Goal: Contribute content: Add original content to the website for others to see

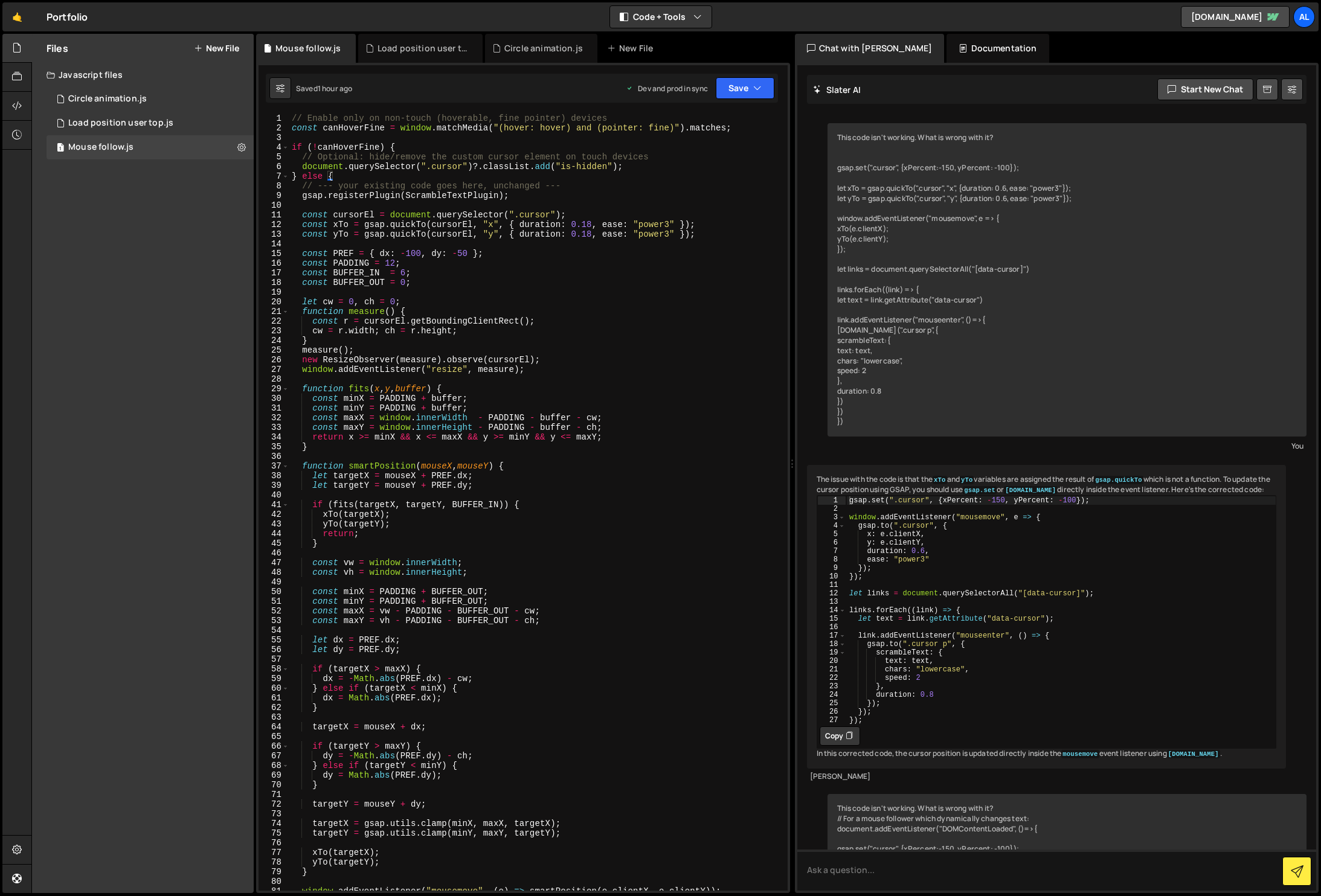
scroll to position [691, 0]
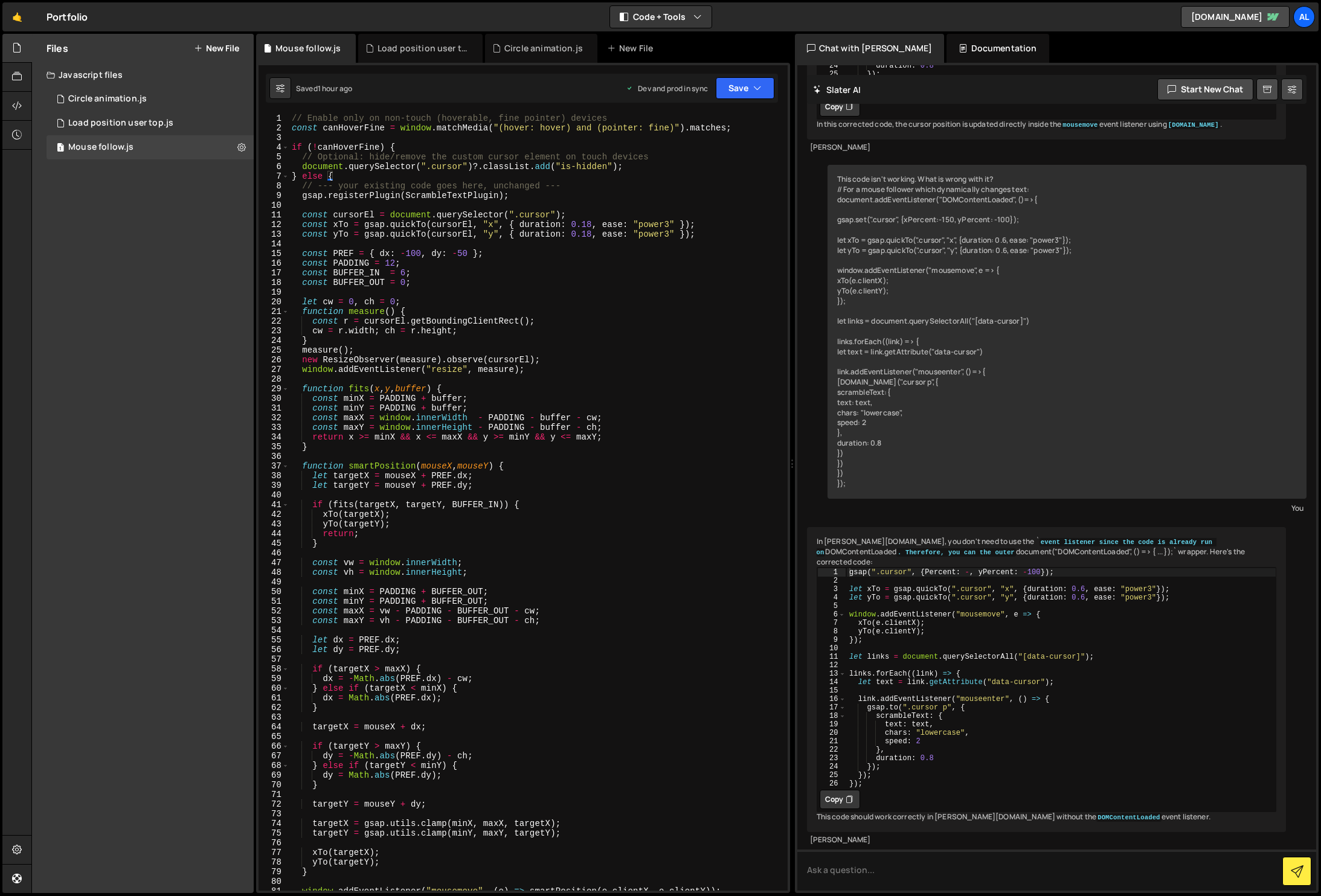
click at [232, 44] on button "New File" at bounding box center [216, 48] width 45 height 9
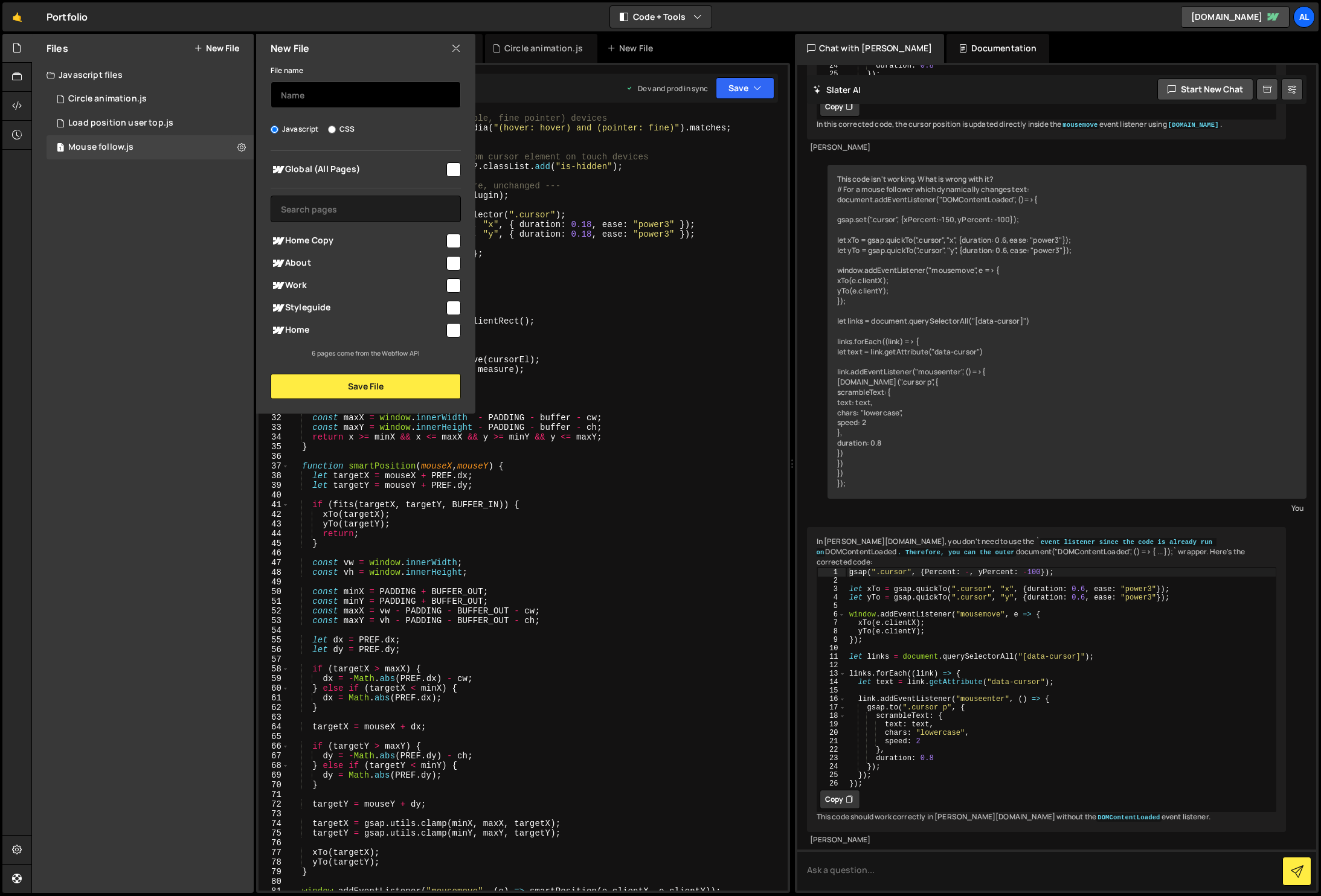
click at [314, 90] on input "text" at bounding box center [365, 95] width 190 height 26
type input "home work items reveal"
click at [453, 326] on input "checkbox" at bounding box center [453, 330] width 14 height 14
checkbox input "true"
click at [396, 390] on button "Save File" at bounding box center [365, 387] width 190 height 26
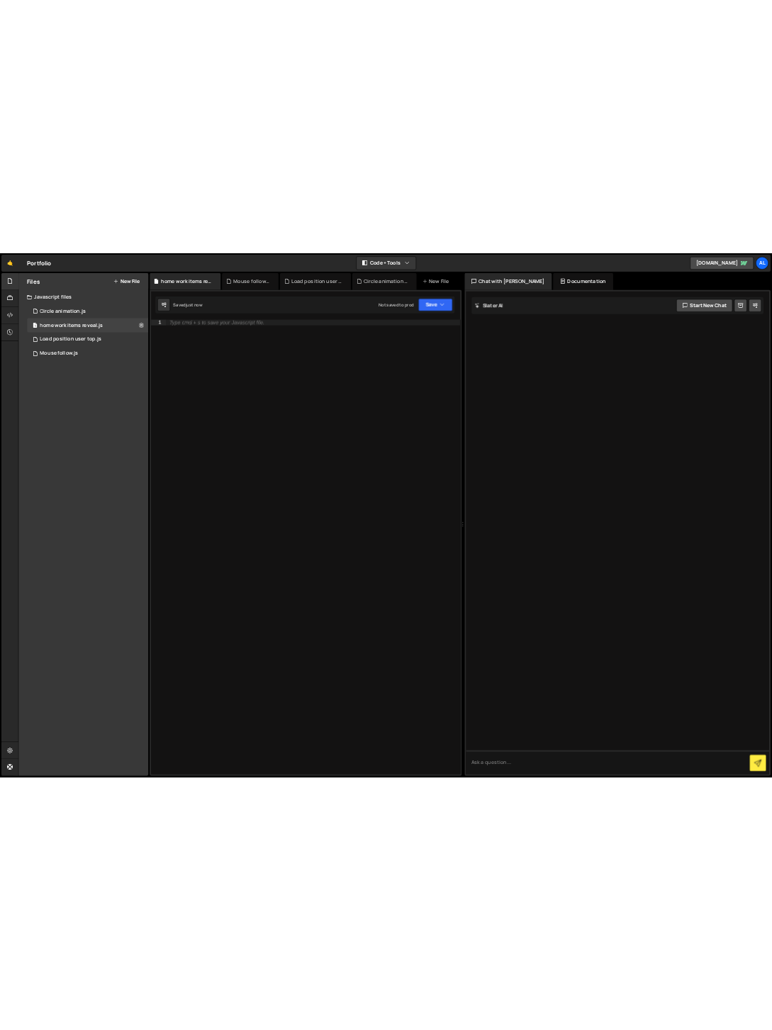
scroll to position [0, 0]
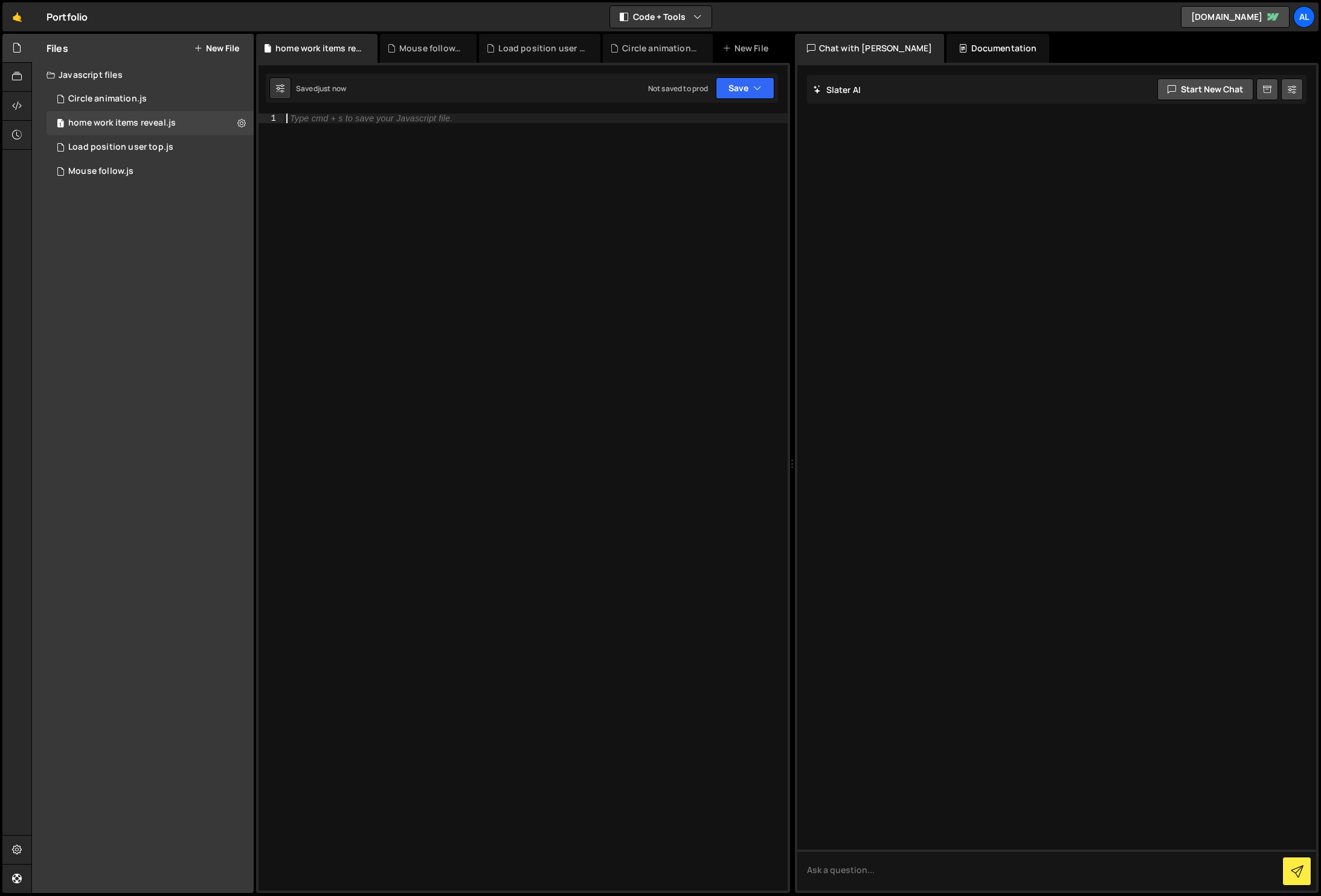
click at [388, 323] on div "Type cmd + s to save your Javascript file." at bounding box center [535, 511] width 503 height 796
paste textarea "}"
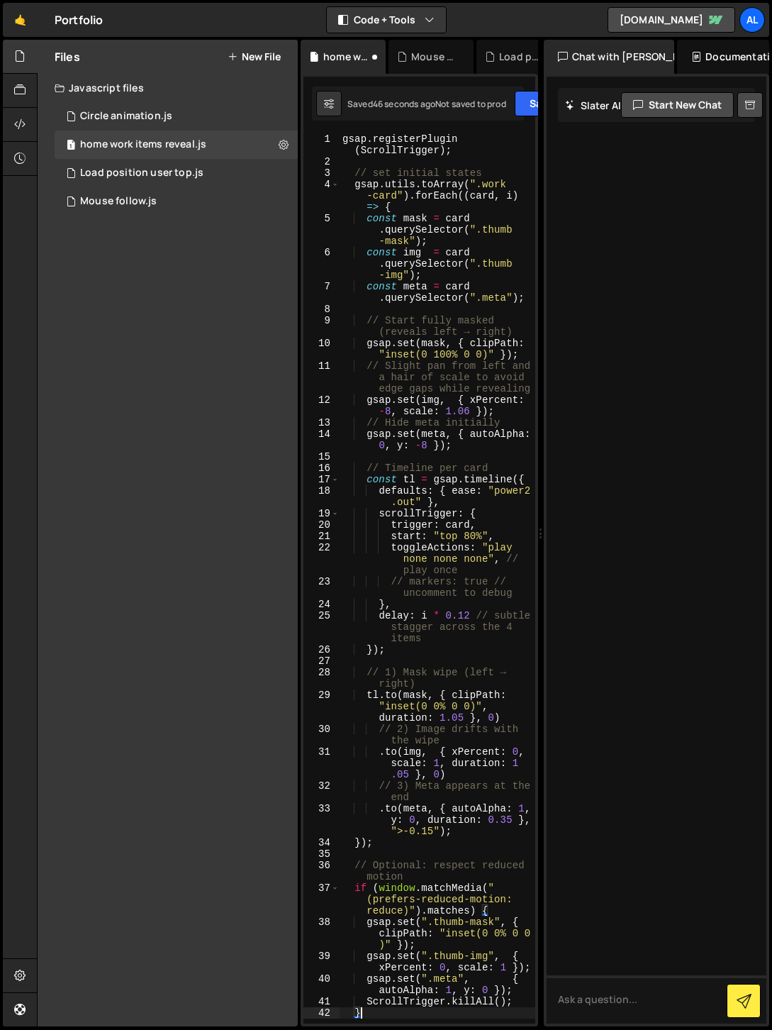
click at [399, 199] on div "gsap . registerPlugin ( ScrollTrigger ) ; // set initial states gsap . utils . …" at bounding box center [438, 595] width 196 height 924
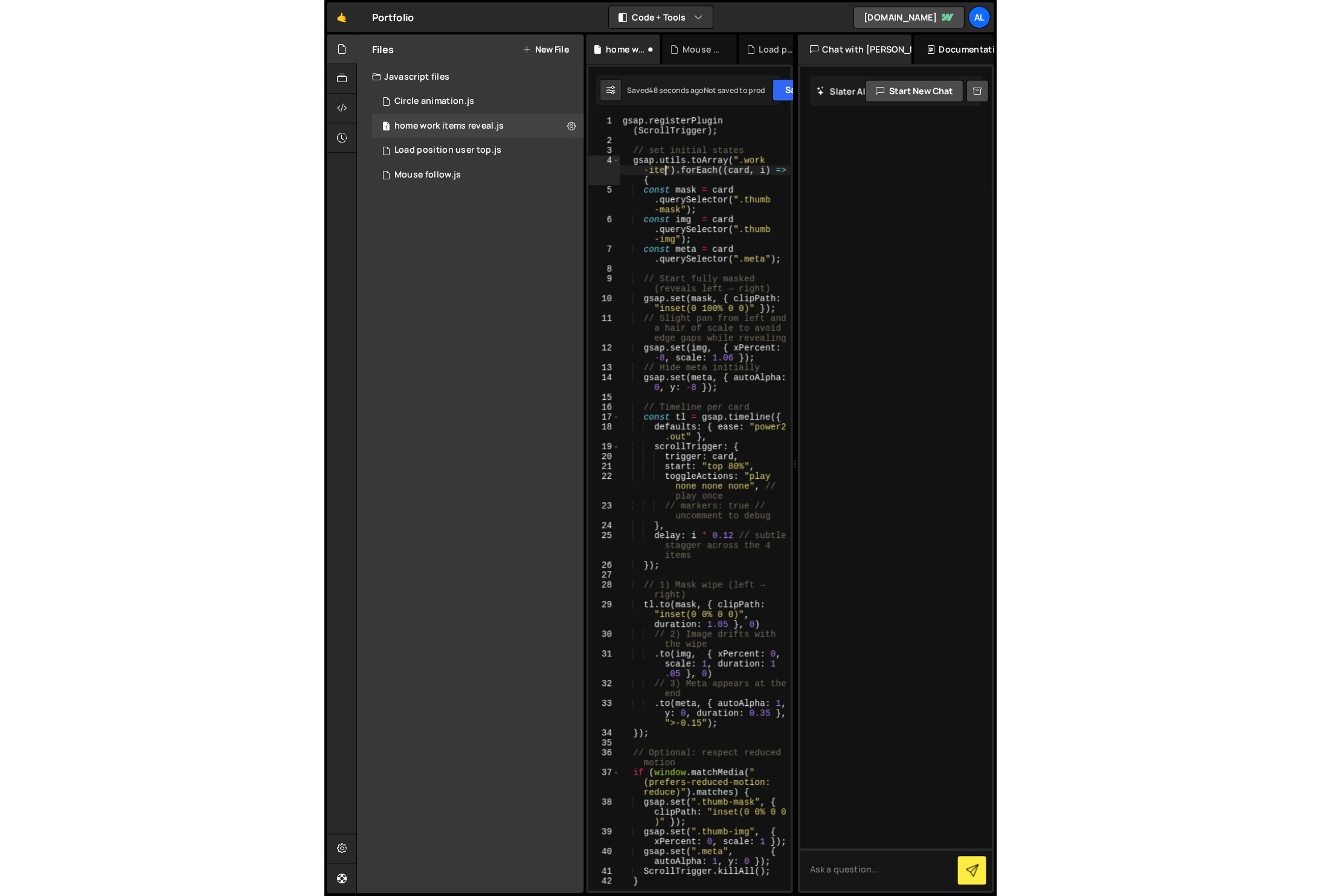
scroll to position [0, 11]
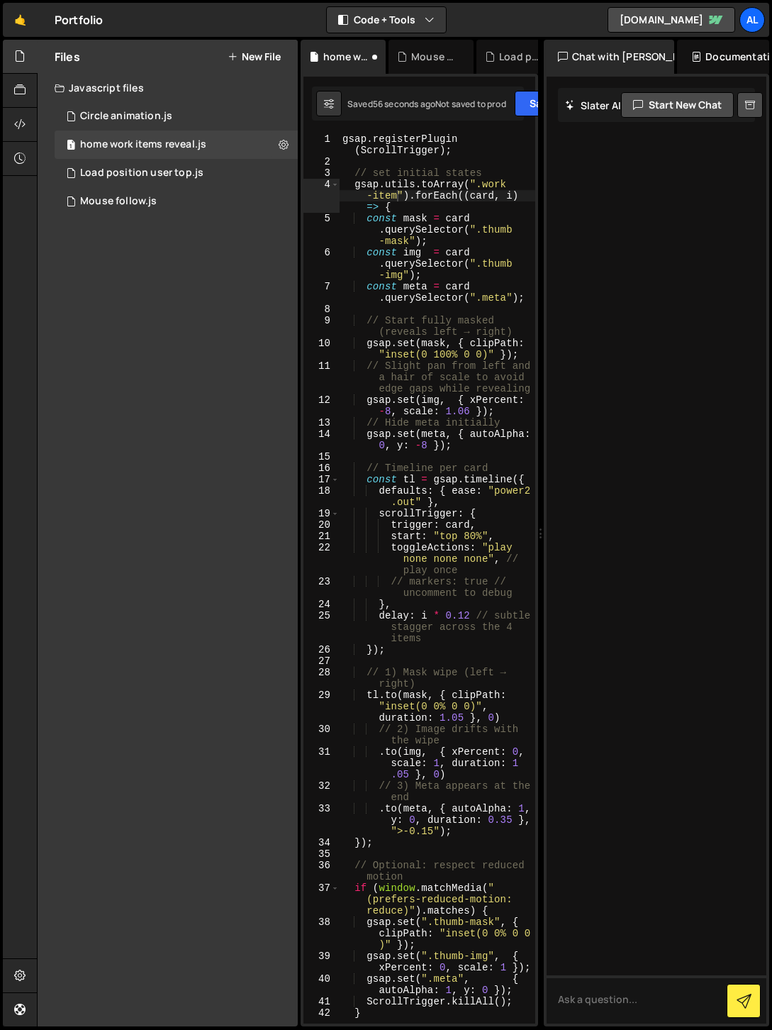
click at [512, 233] on div "gsap . registerPlugin ( ScrollTrigger ) ; // set initial states gsap . utils . …" at bounding box center [438, 595] width 196 height 924
drag, startPoint x: 484, startPoint y: 229, endPoint x: 408, endPoint y: 244, distance: 77.3
click at [408, 244] on div "gsap . registerPlugin ( ScrollTrigger ) ; // set initial states gsap . utils . …" at bounding box center [438, 595] width 196 height 924
paste textarea "work_item-img_wrap"
click at [407, 270] on div "gsap . registerPlugin ( ScrollTrigger ) ; // set initial states gsap . utils . …" at bounding box center [438, 595] width 196 height 924
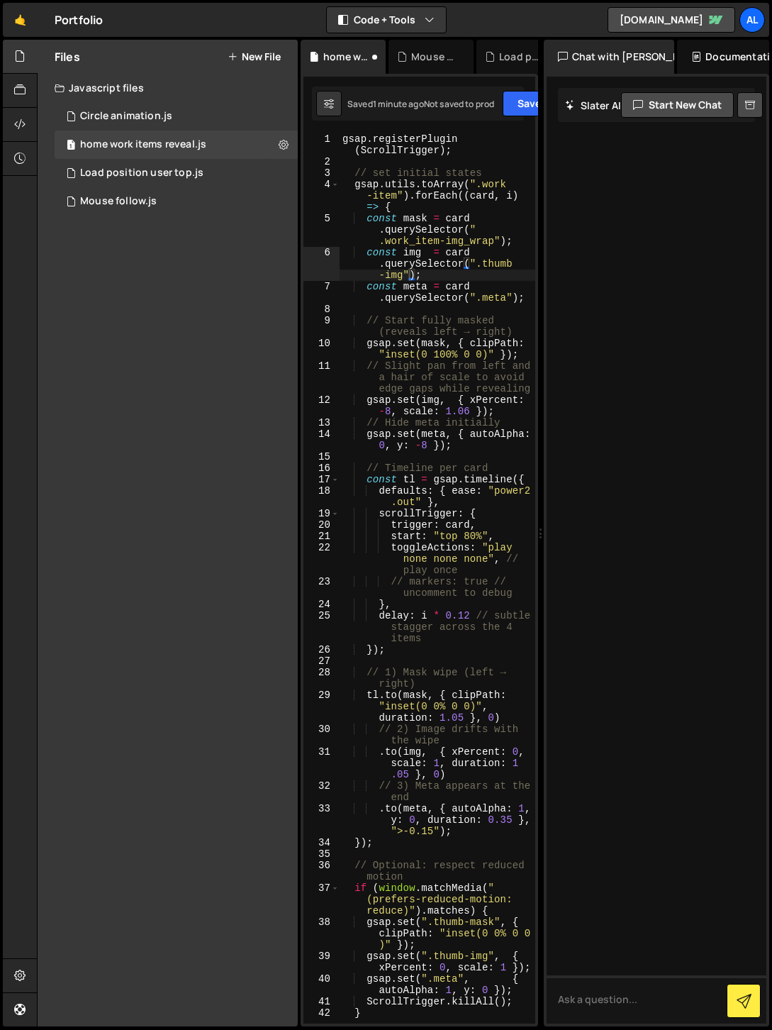
click at [480, 262] on div "gsap . registerPlugin ( ScrollTrigger ) ; // set initial states gsap . utils . …" at bounding box center [438, 595] width 196 height 924
drag, startPoint x: 484, startPoint y: 262, endPoint x: 408, endPoint y: 235, distance: 81.2
click at [405, 270] on div "gsap . registerPlugin ( ScrollTrigger ) ; // set initial states gsap . utils . …" at bounding box center [438, 595] width 196 height 924
paste textarea "home-work-item"
click at [393, 256] on div "gsap . registerPlugin ( ScrollTrigger ) ; // set initial states gsap . utils . …" at bounding box center [438, 595] width 196 height 924
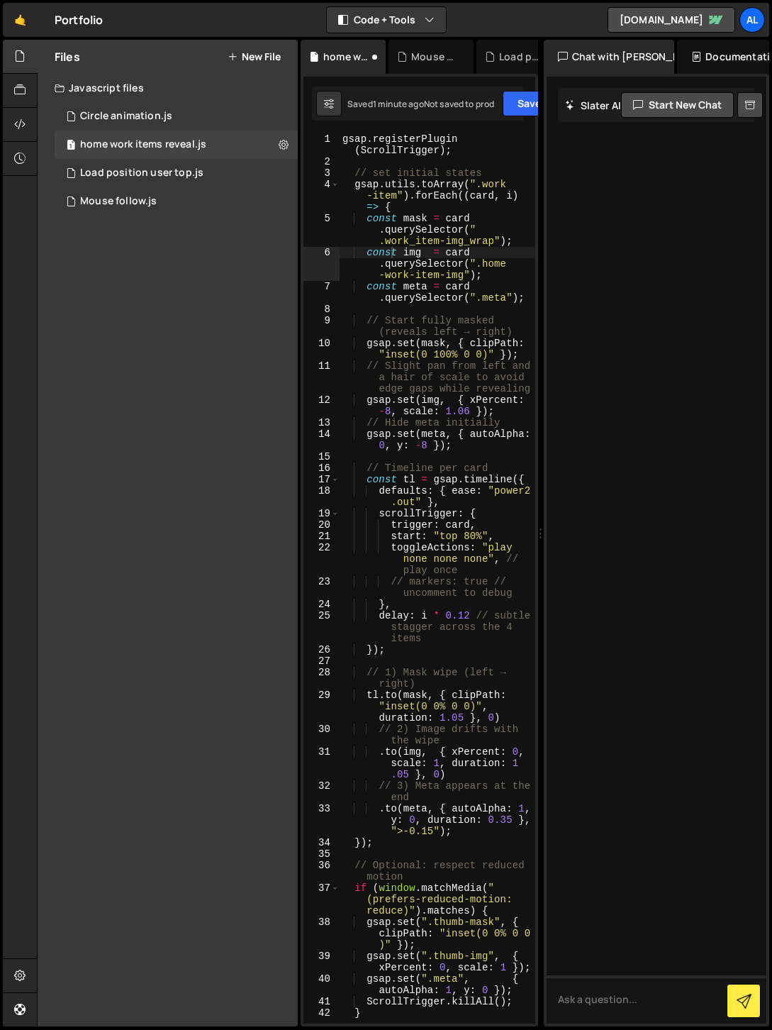
click at [491, 300] on div "gsap . registerPlugin ( ScrollTrigger ) ; // set initial states gsap . utils . …" at bounding box center [438, 595] width 196 height 924
drag, startPoint x: 484, startPoint y: 298, endPoint x: 505, endPoint y: 298, distance: 21.3
click at [505, 298] on div "gsap . registerPlugin ( ScrollTrigger ) ; // set initial states gsap . utils . …" at bounding box center [438, 595] width 196 height 924
paste textarea "btn-project-wrap"
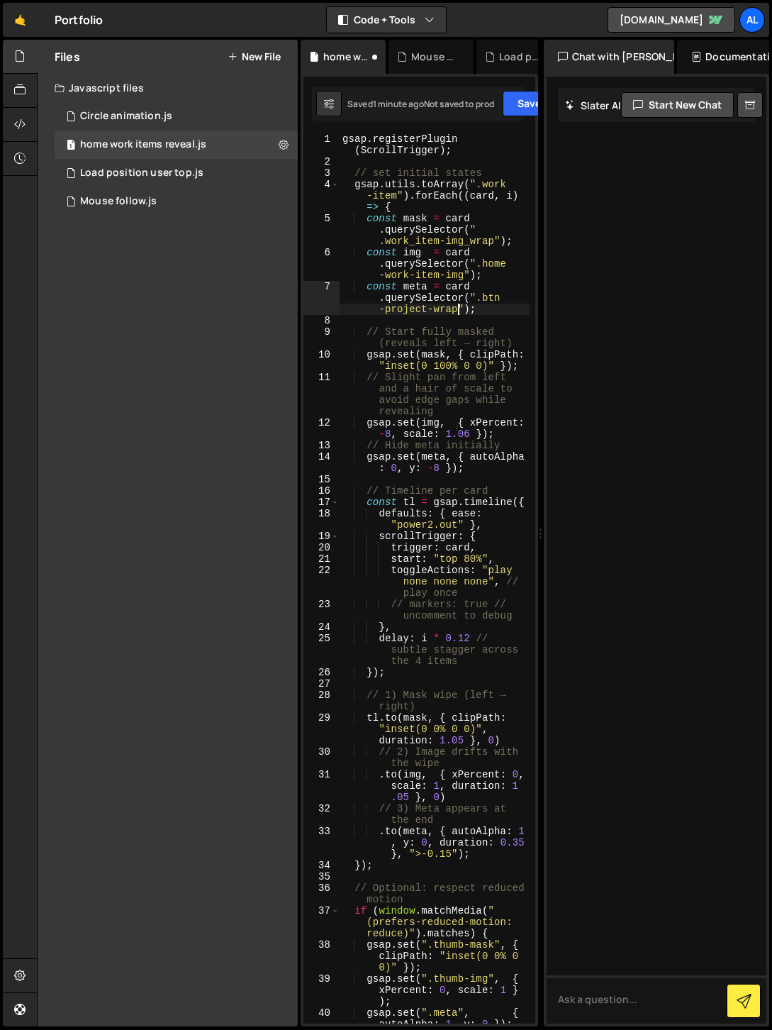
click at [400, 279] on div "gsap . registerPlugin ( ScrollTrigger ) ; // set initial states gsap . utils . …" at bounding box center [435, 595] width 190 height 924
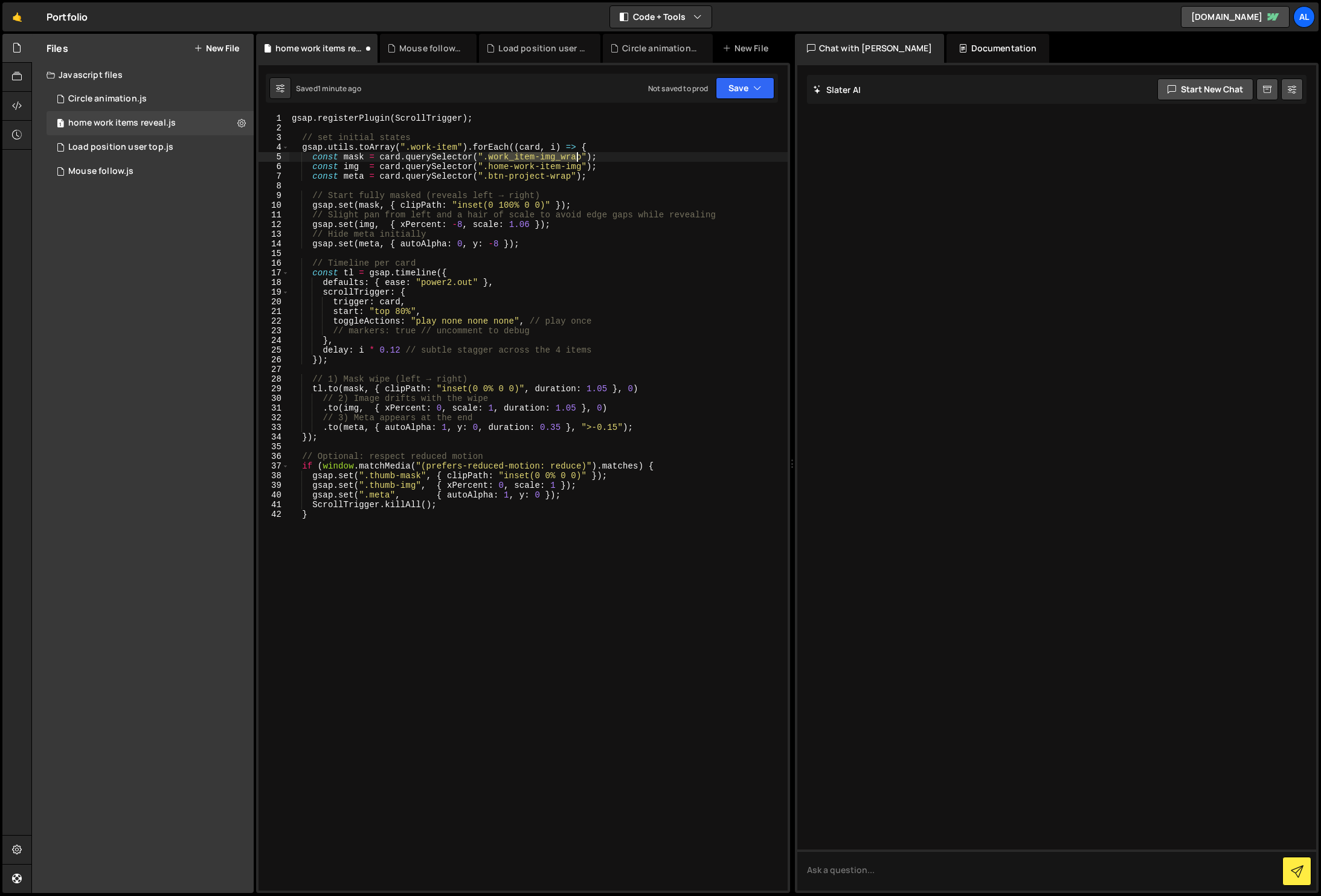
drag, startPoint x: 491, startPoint y: 157, endPoint x: 580, endPoint y: 155, distance: 89.0
click at [580, 155] on div "gsap . registerPlugin ( ScrollTrigger ) ; // set initial states gsap . utils . …" at bounding box center [538, 511] width 498 height 796
drag, startPoint x: 370, startPoint y: 475, endPoint x: 418, endPoint y: 472, distance: 48.1
click at [418, 472] on div "gsap . registerPlugin ( ScrollTrigger ) ; // set initial states gsap . utils . …" at bounding box center [538, 511] width 498 height 796
paste textarea "work_item-img_wrap"
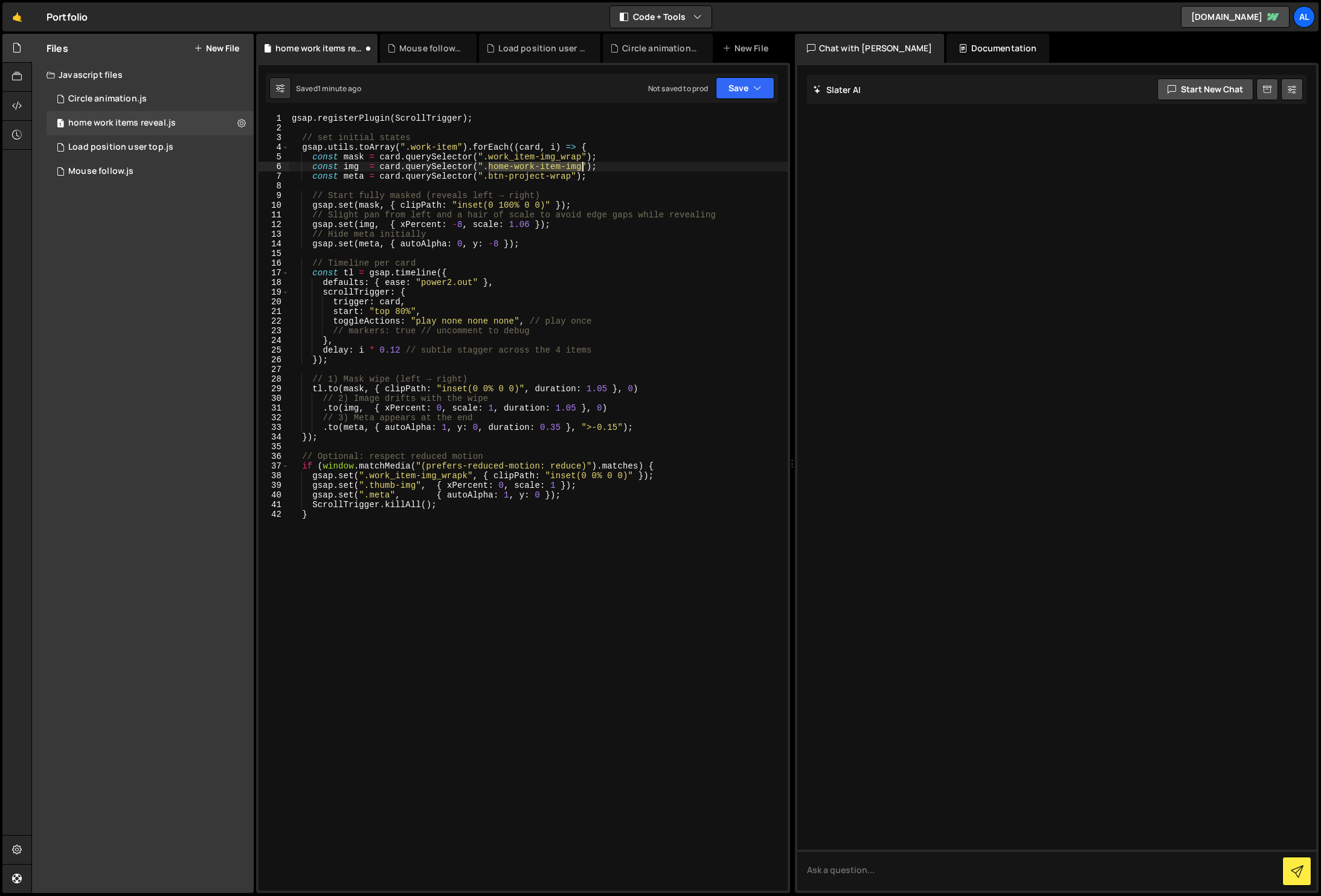
drag, startPoint x: 489, startPoint y: 164, endPoint x: 581, endPoint y: 165, distance: 92.0
click at [581, 165] on div "gsap . registerPlugin ( ScrollTrigger ) ; // set initial states gsap . utils . …" at bounding box center [538, 511] width 498 height 796
drag, startPoint x: 374, startPoint y: 486, endPoint x: 413, endPoint y: 487, distance: 39.0
click at [413, 487] on div "gsap . registerPlugin ( ScrollTrigger ) ; // set initial states gsap . utils . …" at bounding box center [538, 511] width 498 height 796
paste textarea "home-work-item-img"
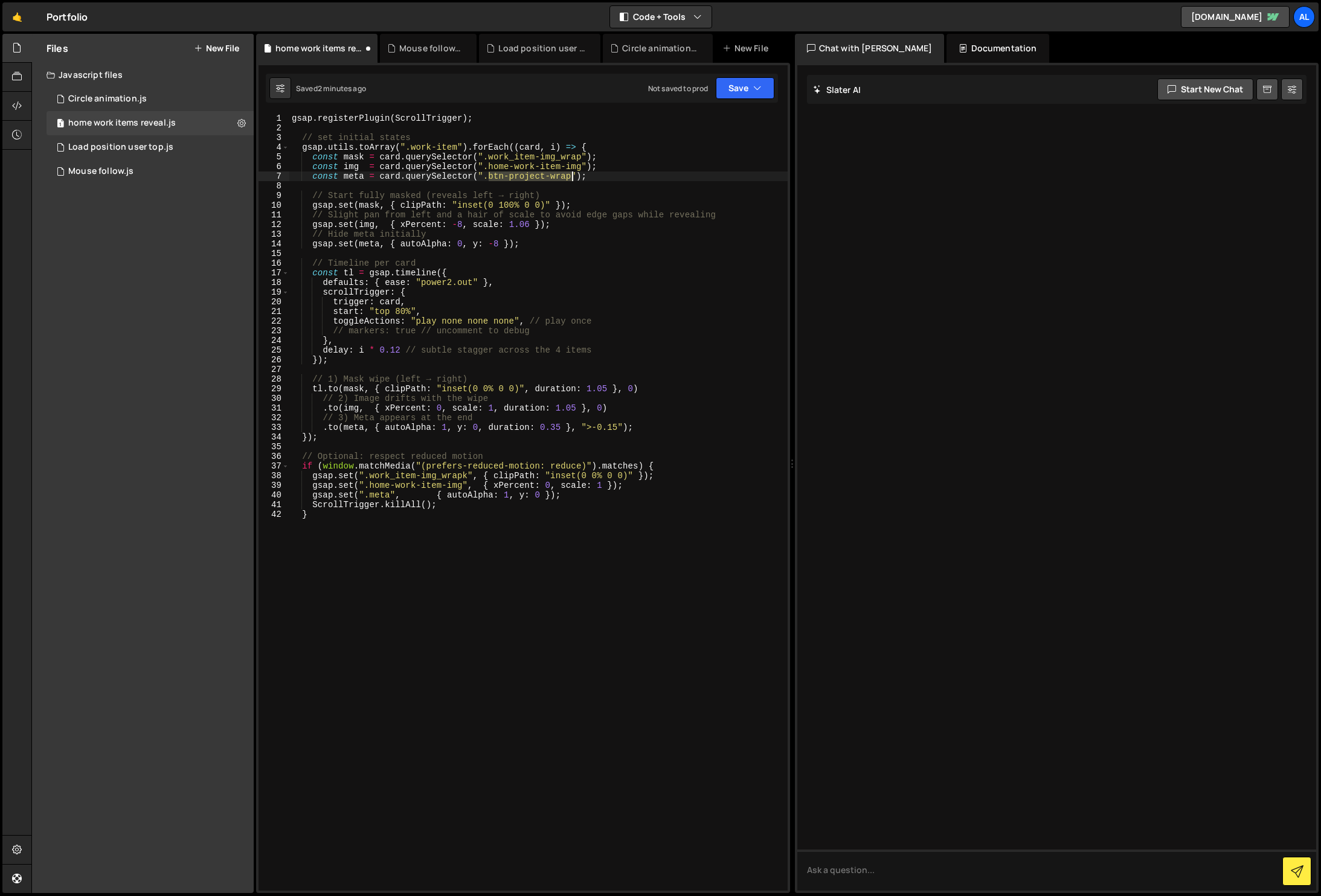
drag, startPoint x: 489, startPoint y: 175, endPoint x: 571, endPoint y: 175, distance: 82.0
click at [571, 175] on div "gsap . registerPlugin ( ScrollTrigger ) ; // set initial states gsap . utils . …" at bounding box center [538, 511] width 498 height 796
click at [391, 495] on div "gsap . registerPlugin ( ScrollTrigger ) ; // set initial states gsap . utils . …" at bounding box center [538, 511] width 498 height 796
paste textarea "btn-project-wrap"
click at [732, 86] on button "Save" at bounding box center [744, 89] width 59 height 22
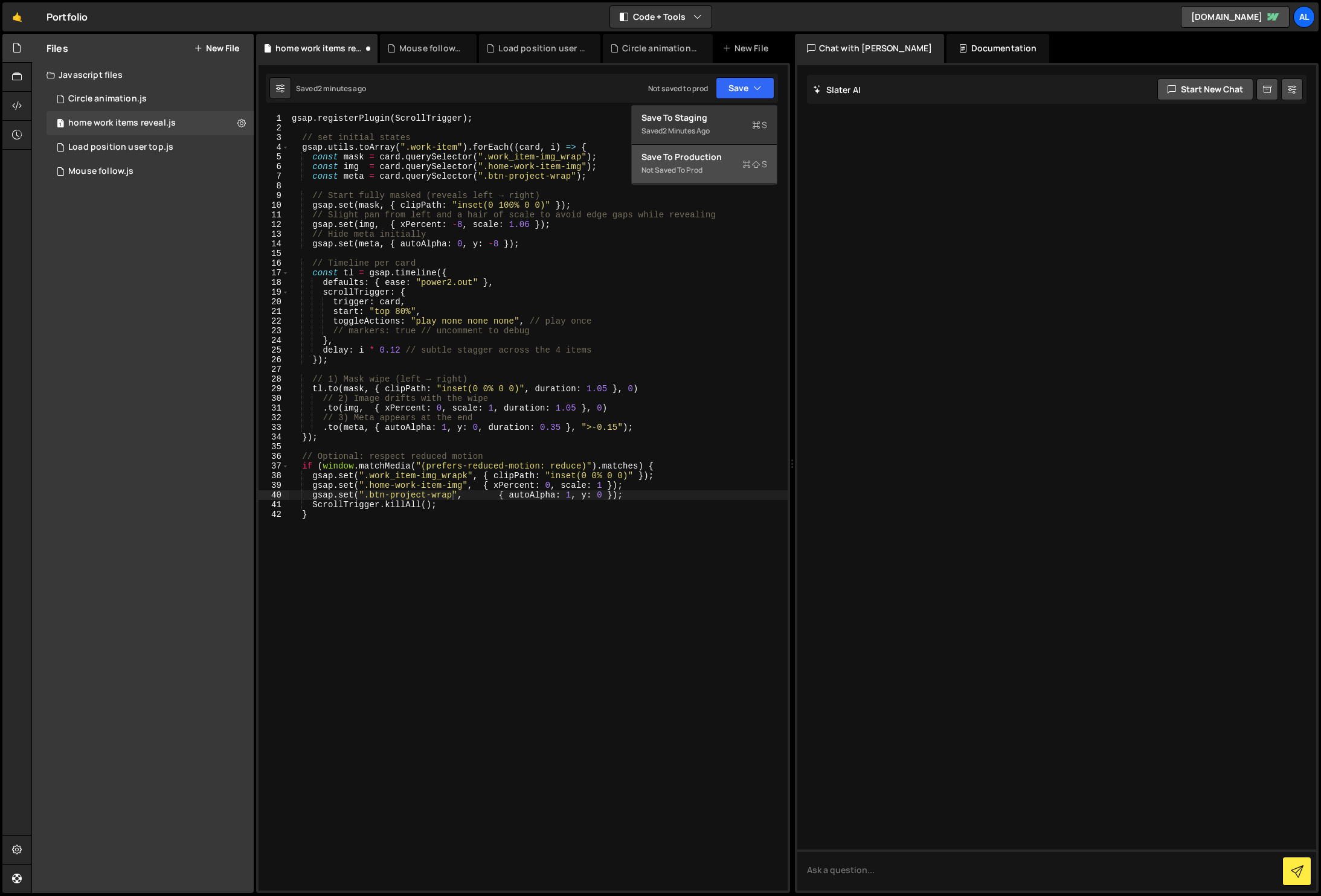
click at [704, 163] on div "Not saved to prod" at bounding box center [704, 169] width 125 height 14
click at [458, 311] on div "gsap . registerPlugin ( ScrollTrigger ) ; // set initial states gsap . utils . …" at bounding box center [538, 511] width 498 height 796
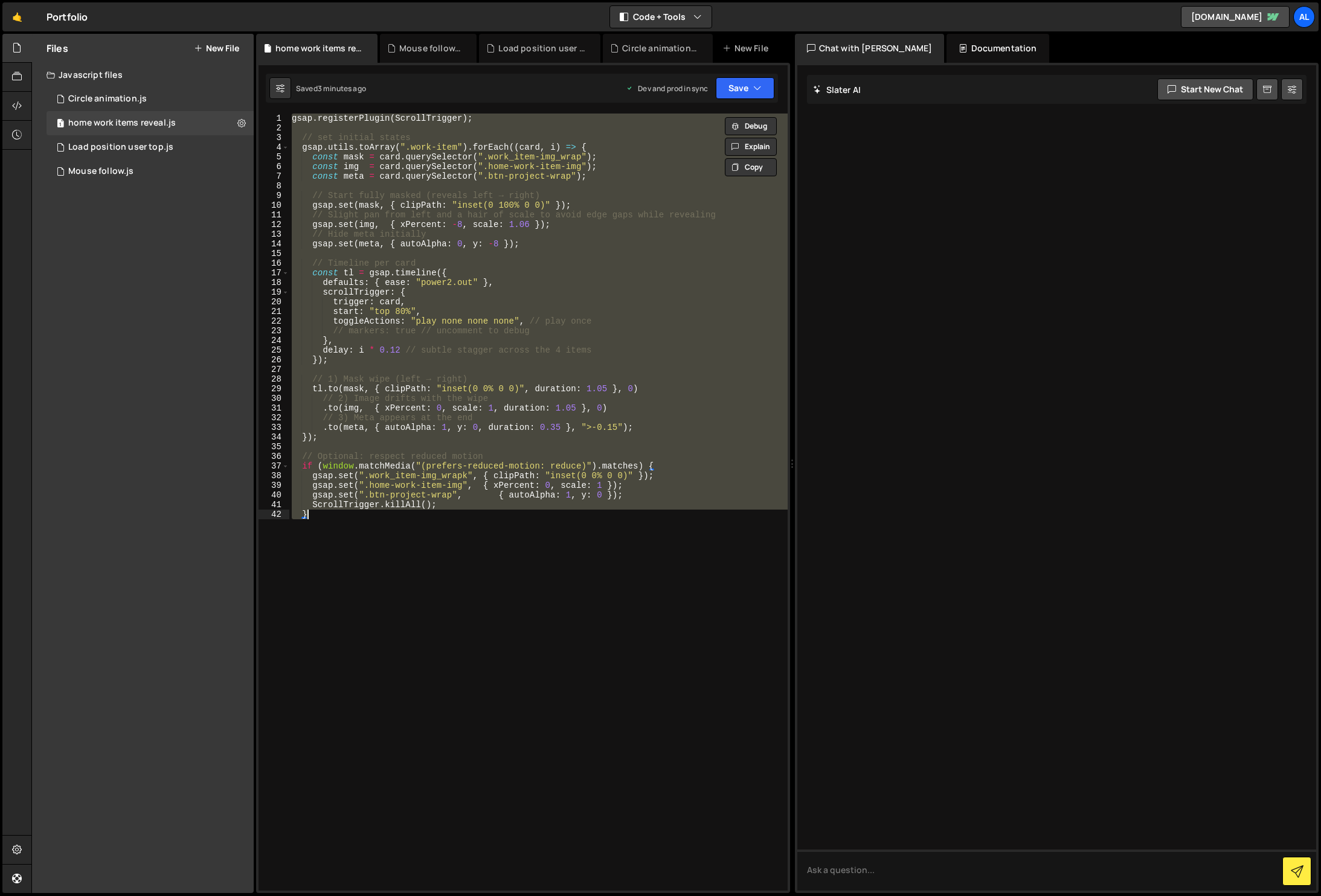
click at [503, 548] on div "gsap . registerPlugin ( ScrollTrigger ) ; // set initial states gsap . utils . …" at bounding box center [538, 502] width 498 height 778
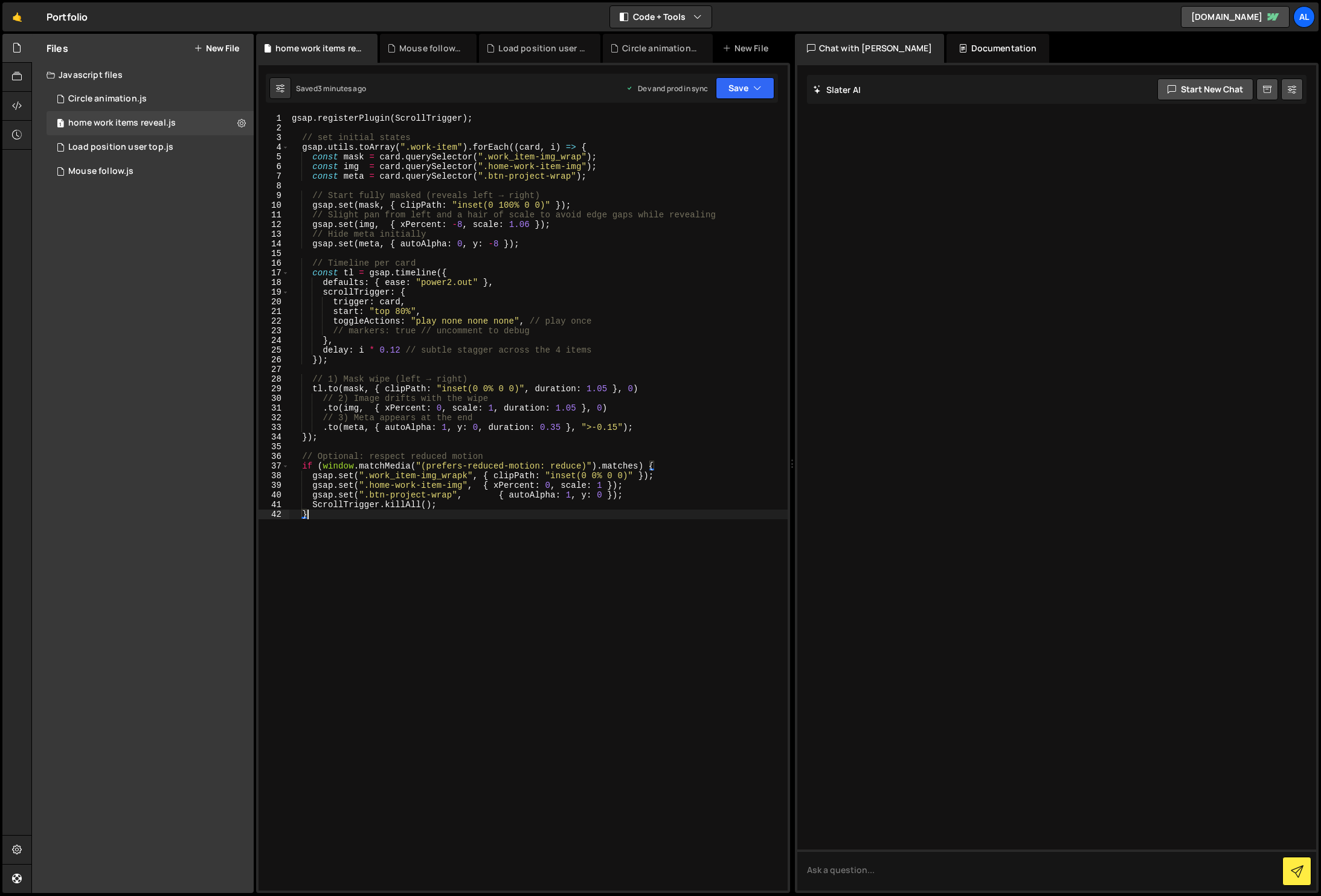
scroll to position [0, 1]
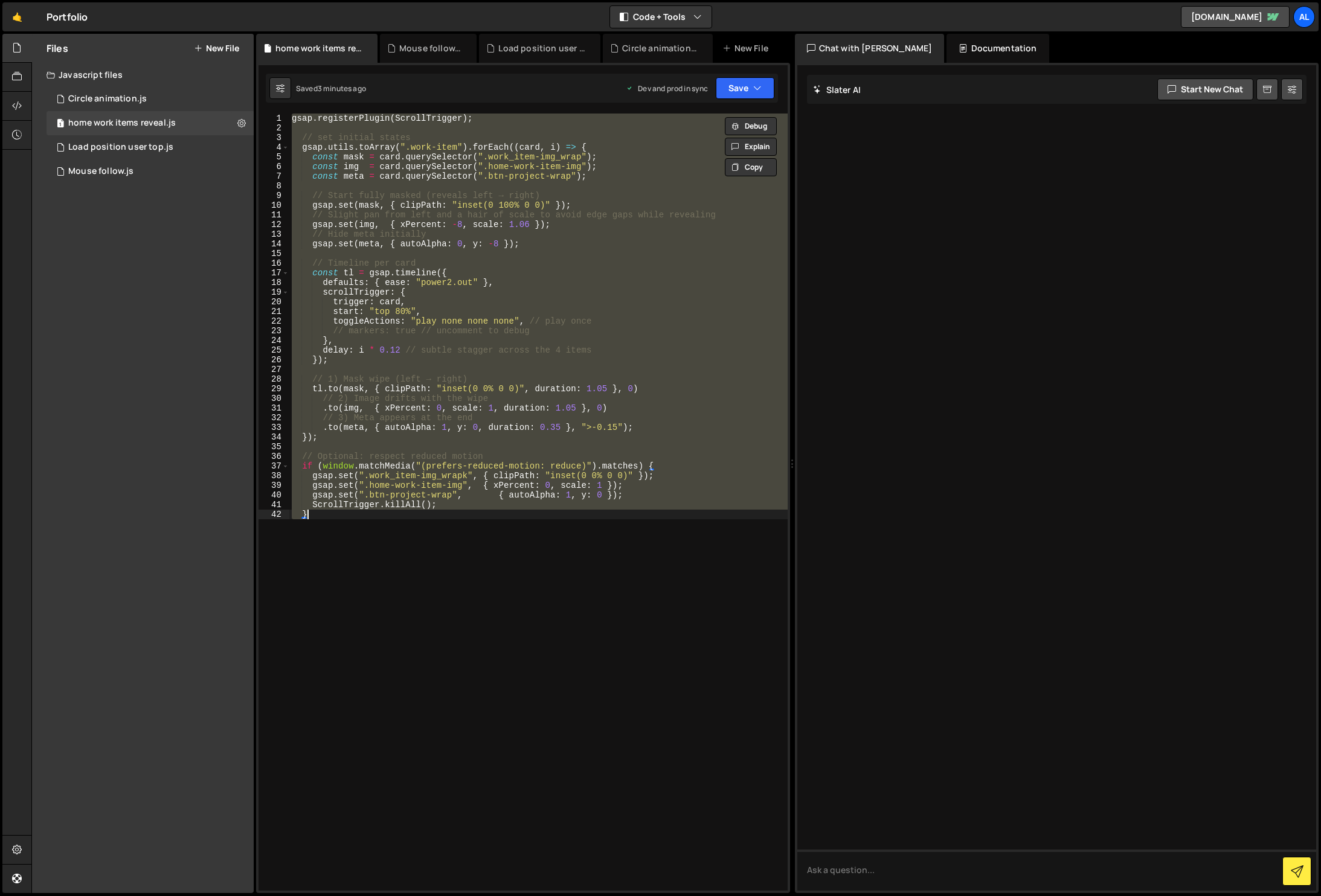
paste textarea "});"
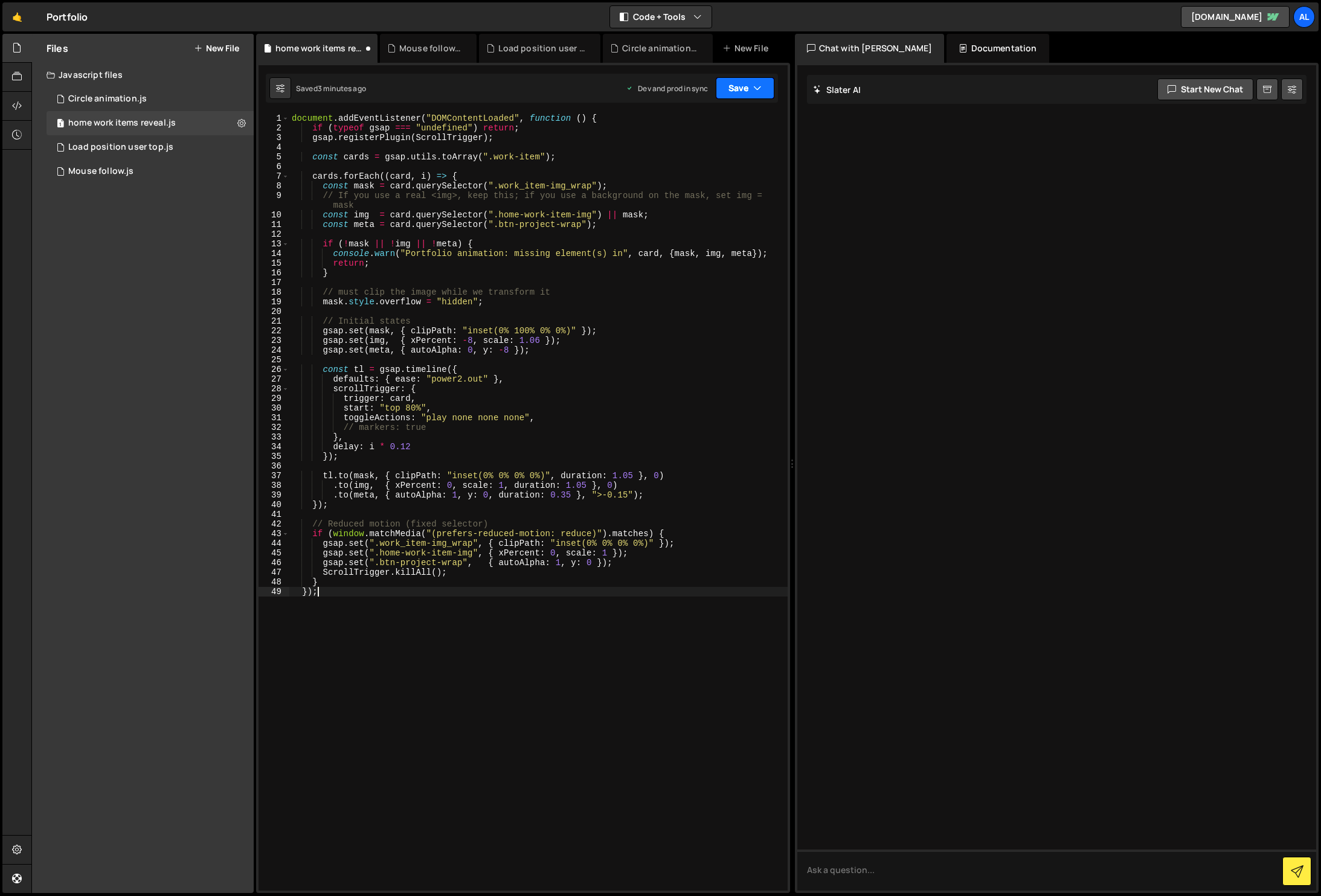
click at [738, 83] on button "Save" at bounding box center [744, 89] width 59 height 22
click at [666, 157] on div "Save to Production S" at bounding box center [704, 157] width 125 height 12
click at [655, 354] on div "document . addEventListener ( "DOMContentLoaded" , function ( ) { if ( typeof g…" at bounding box center [538, 511] width 498 height 796
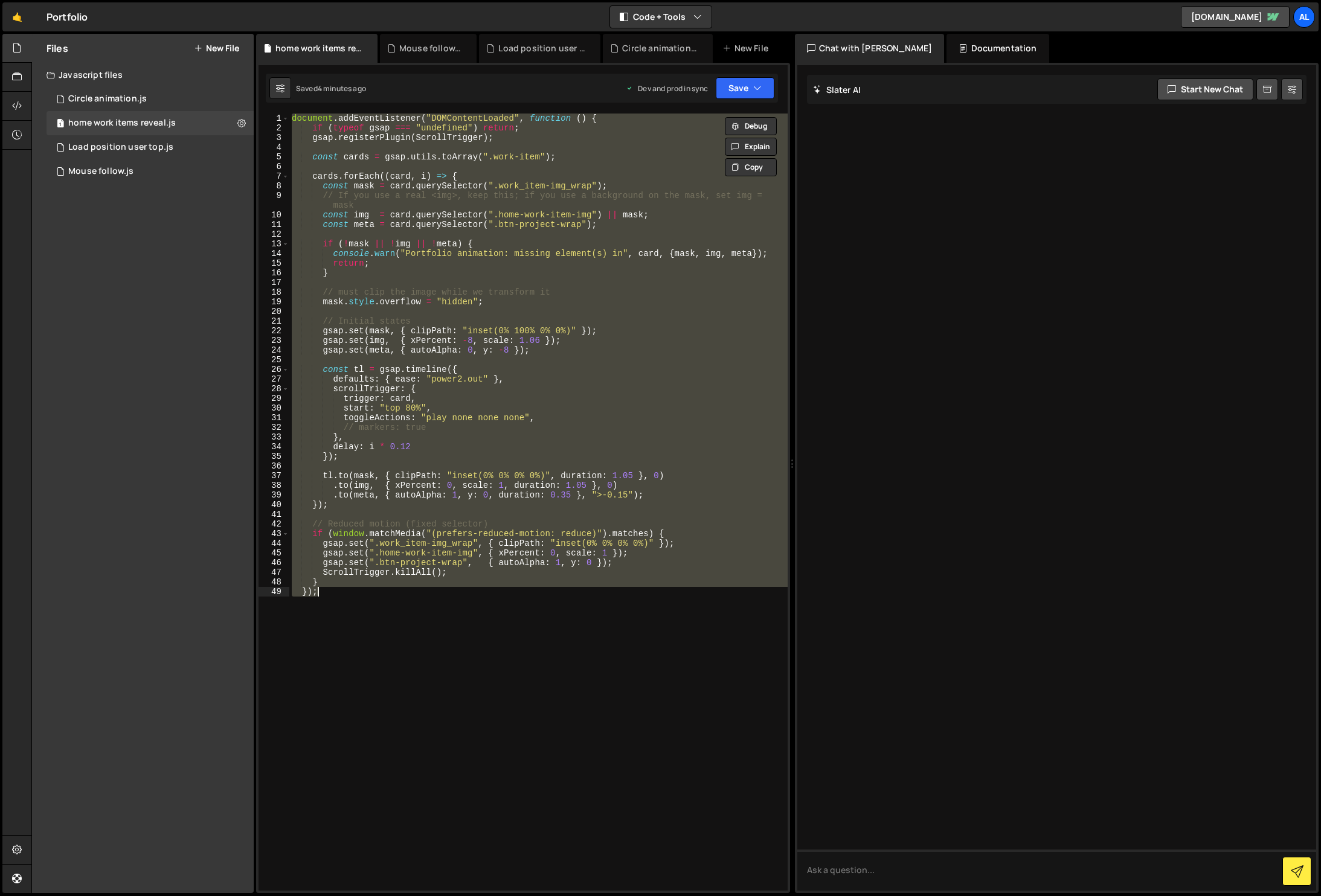
paste textarea "</script>"
type textarea "</script>"
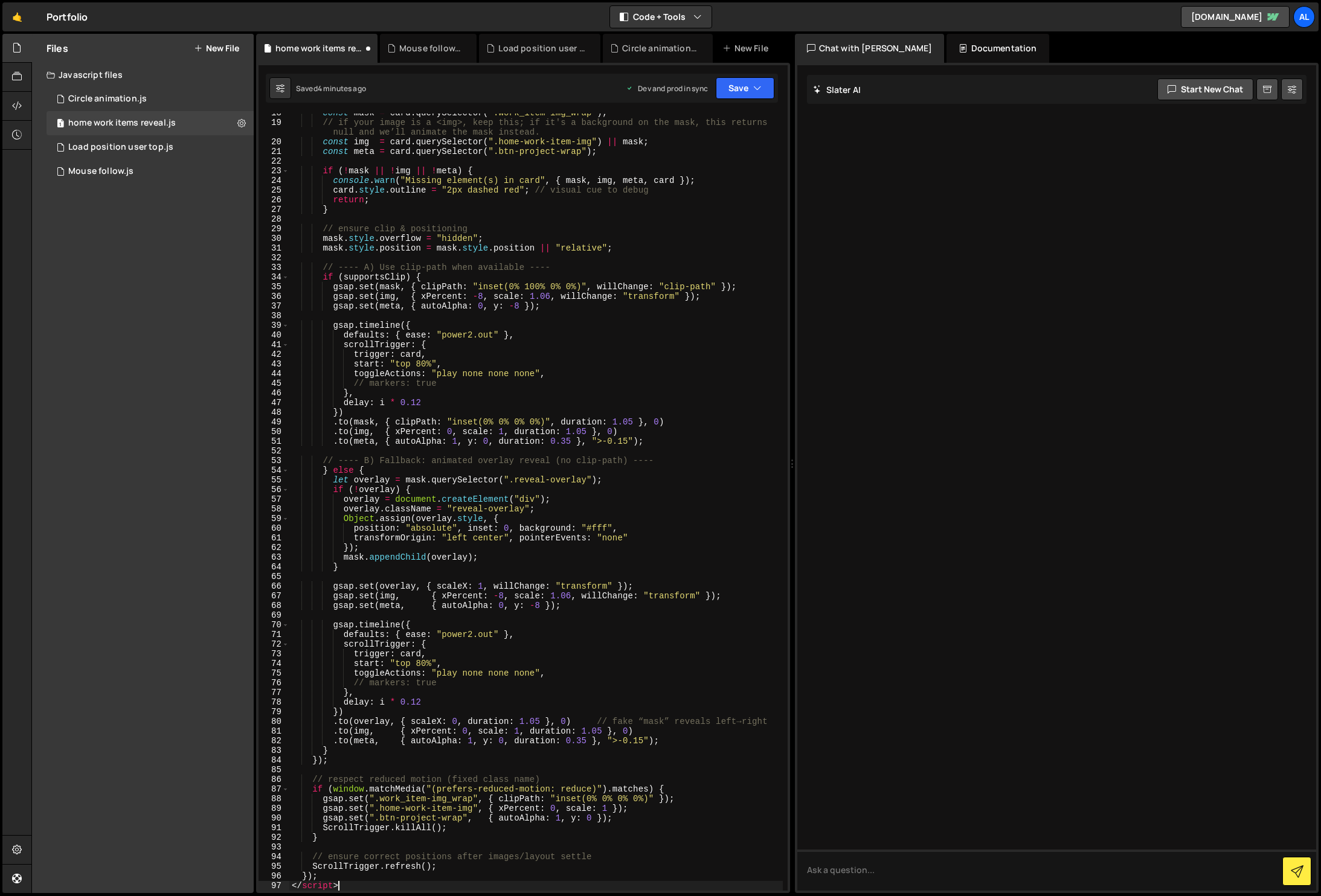
scroll to position [169, 0]
drag, startPoint x: 360, startPoint y: 887, endPoint x: 236, endPoint y: 886, distance: 124.0
click at [236, 886] on div "Files New File Javascript files 1 Circle animation.js 0 1 home work items revea…" at bounding box center [676, 464] width 1289 height 860
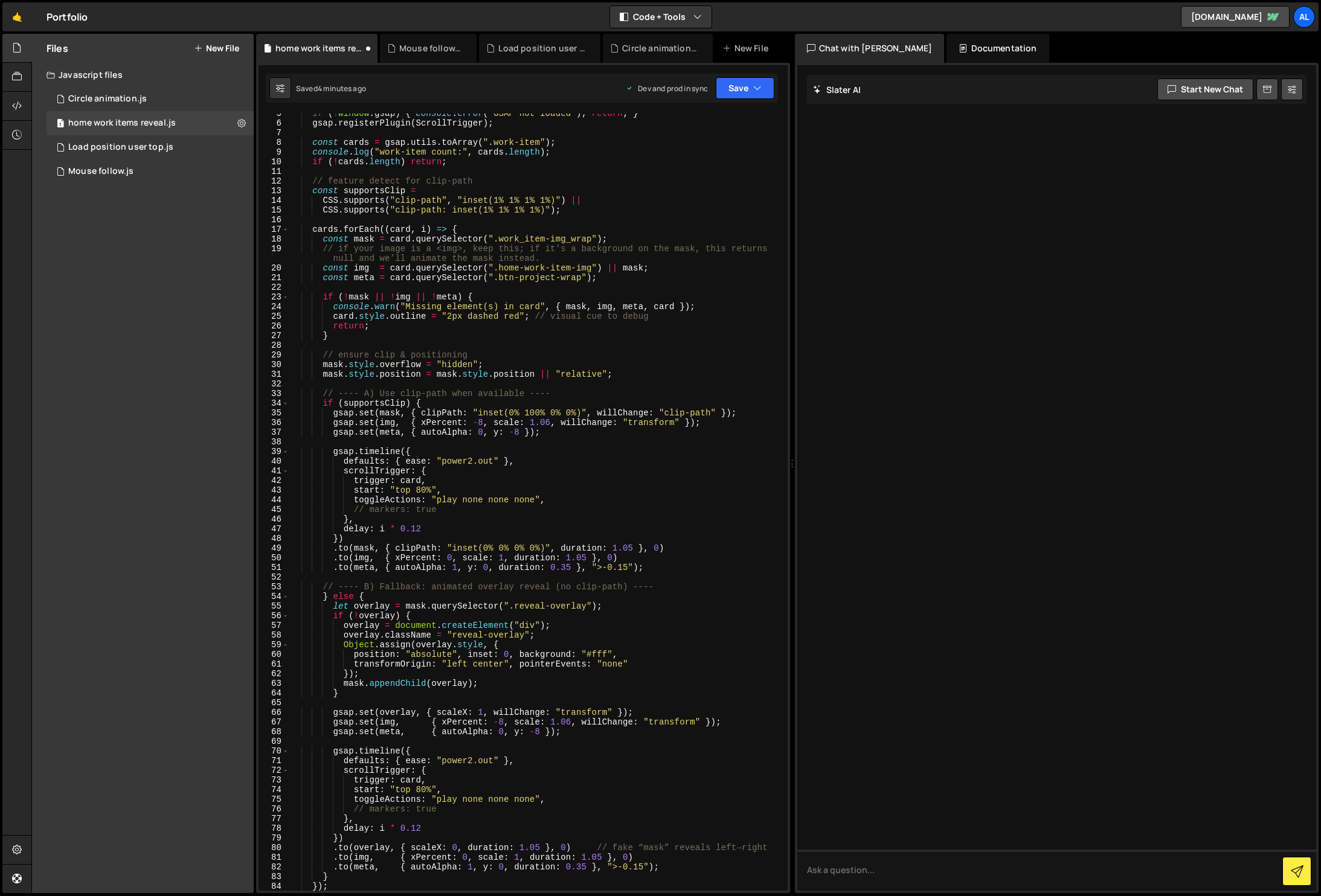
scroll to position [0, 0]
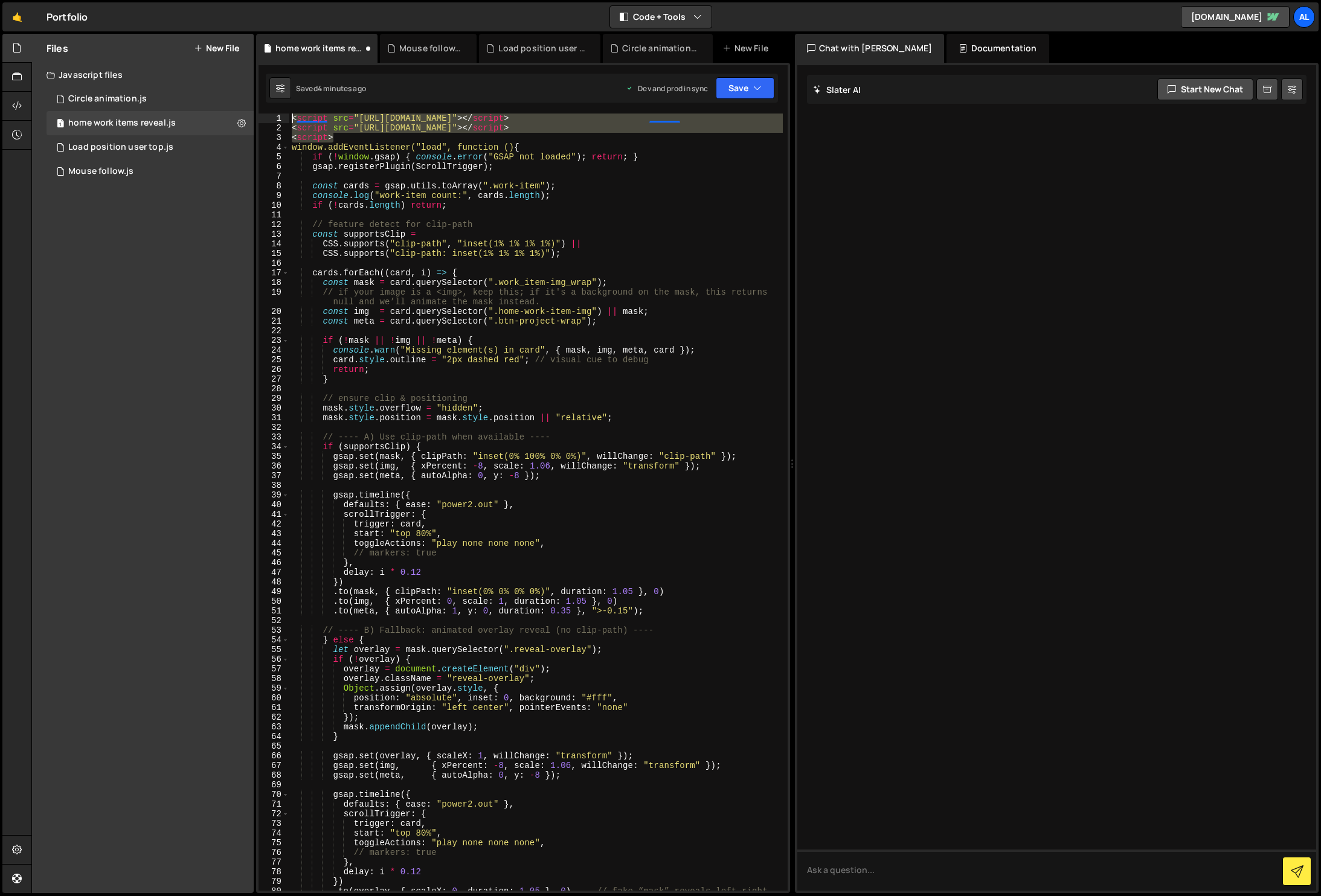
drag, startPoint x: 340, startPoint y: 136, endPoint x: 258, endPoint y: 92, distance: 93.1
click at [258, 93] on div "scale: SCALE_OUT, 1 2 3 4 5 6 7 8 9 10 11 12 13 14 15 16 17 18 19 20 21 22 23 2…" at bounding box center [523, 478] width 534 height 830
type textarea "<script src="[URL][DOMAIN_NAME]"></script> <script src="[URL][DOMAIN_NAME]"></s…"
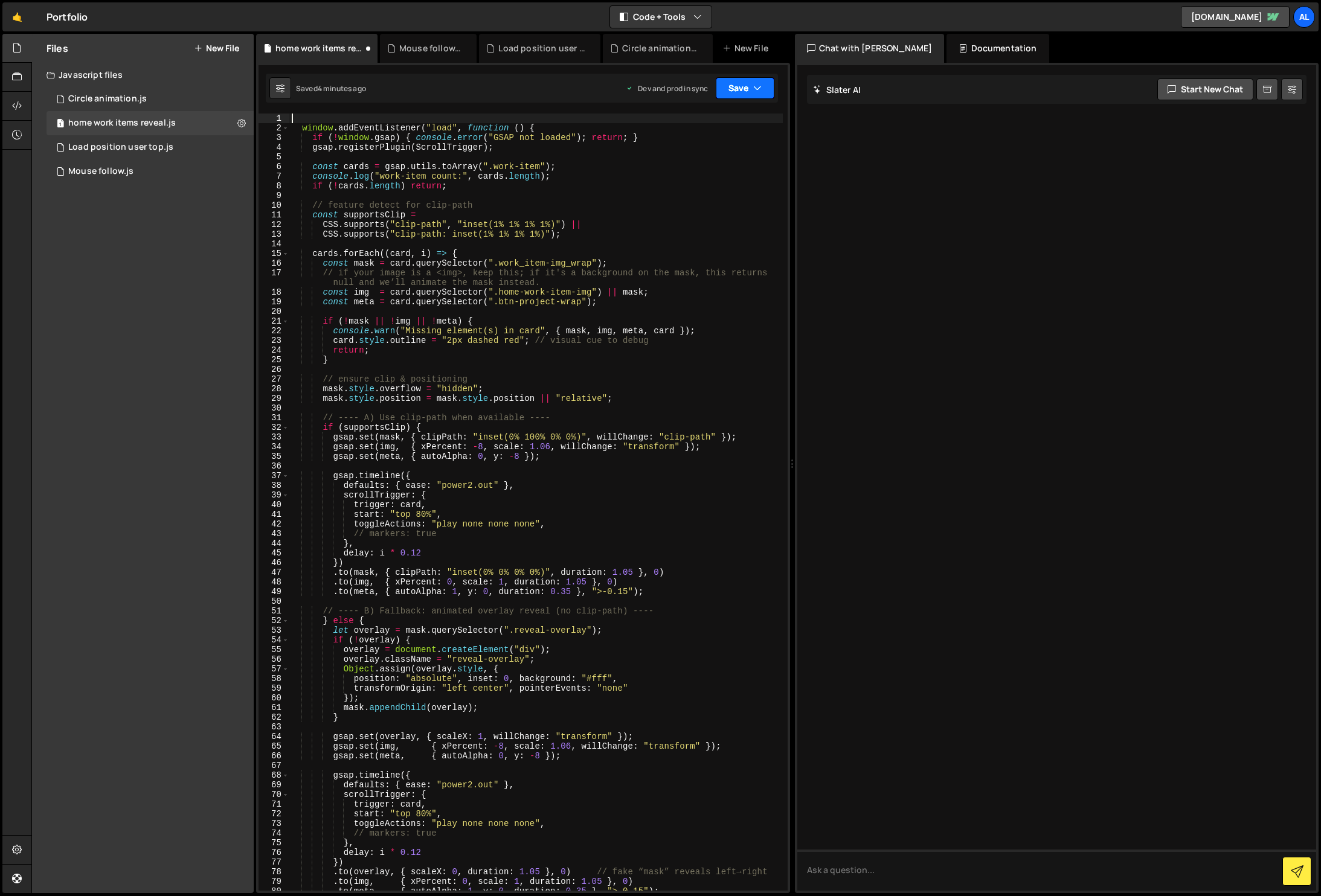
click at [770, 89] on button "Save" at bounding box center [744, 89] width 59 height 22
click at [714, 172] on div "Saved 4 minutes ago" at bounding box center [704, 169] width 125 height 14
